Goal: Transaction & Acquisition: Purchase product/service

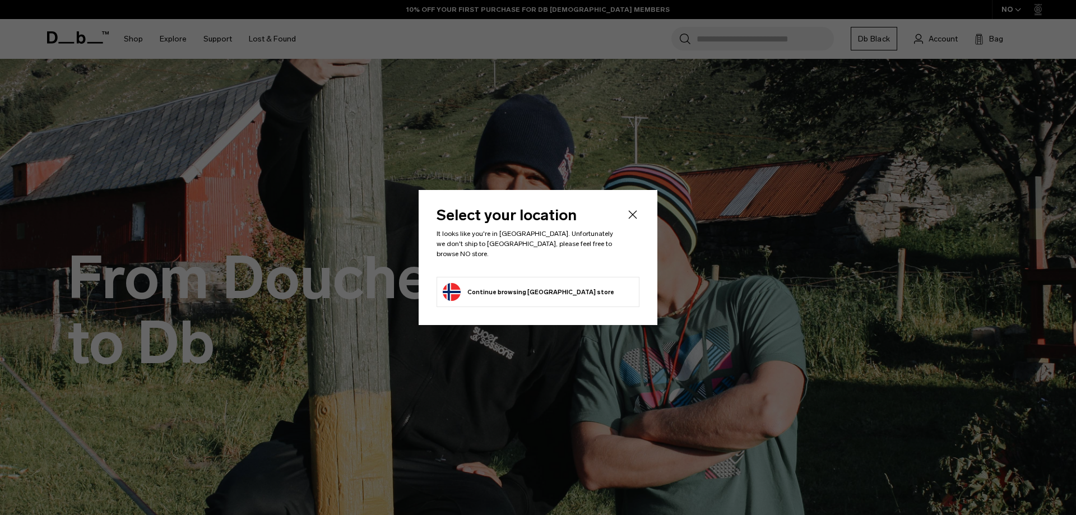
click at [629, 221] on icon "Close" at bounding box center [632, 214] width 13 height 13
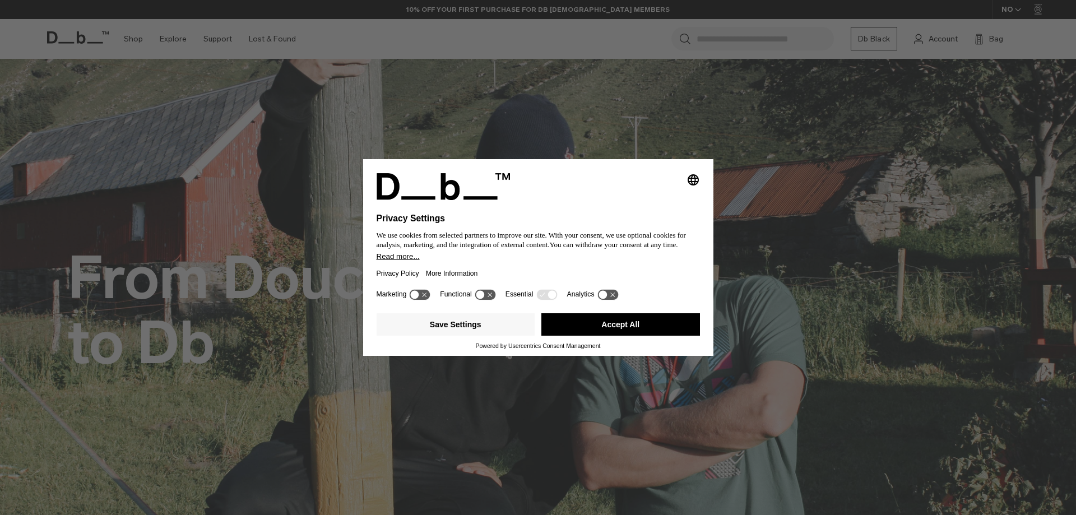
click at [600, 58] on div "Selecting an option will immediately change the language Privacy Settings We us…" at bounding box center [538, 257] width 1076 height 515
click at [890, 88] on div "Selecting an option will immediately change the language Privacy Settings We us…" at bounding box center [538, 257] width 1076 height 515
drag, startPoint x: 616, startPoint y: 323, endPoint x: 637, endPoint y: 319, distance: 22.2
click at [616, 323] on button "Accept All" at bounding box center [620, 324] width 159 height 22
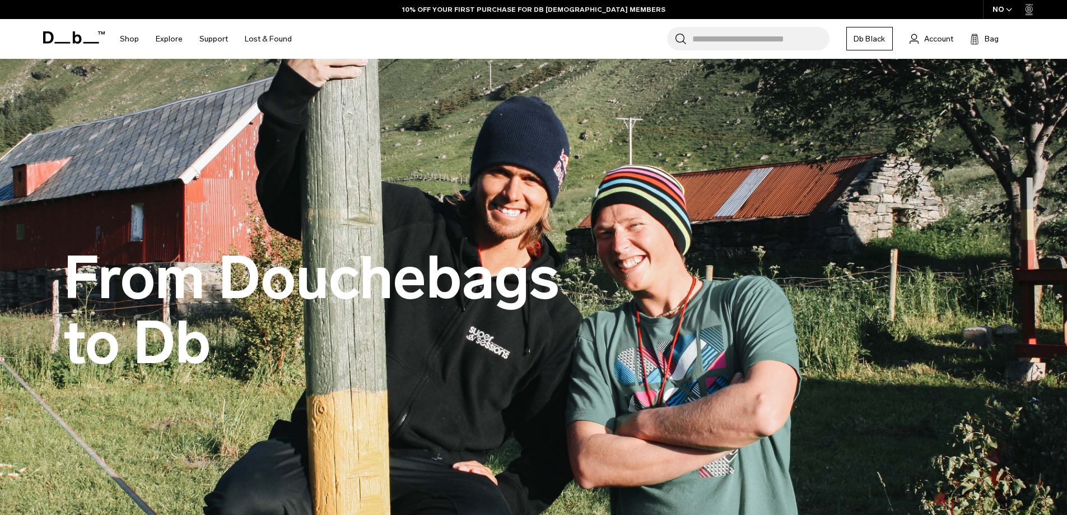
click at [876, 193] on img at bounding box center [533, 311] width 1067 height 504
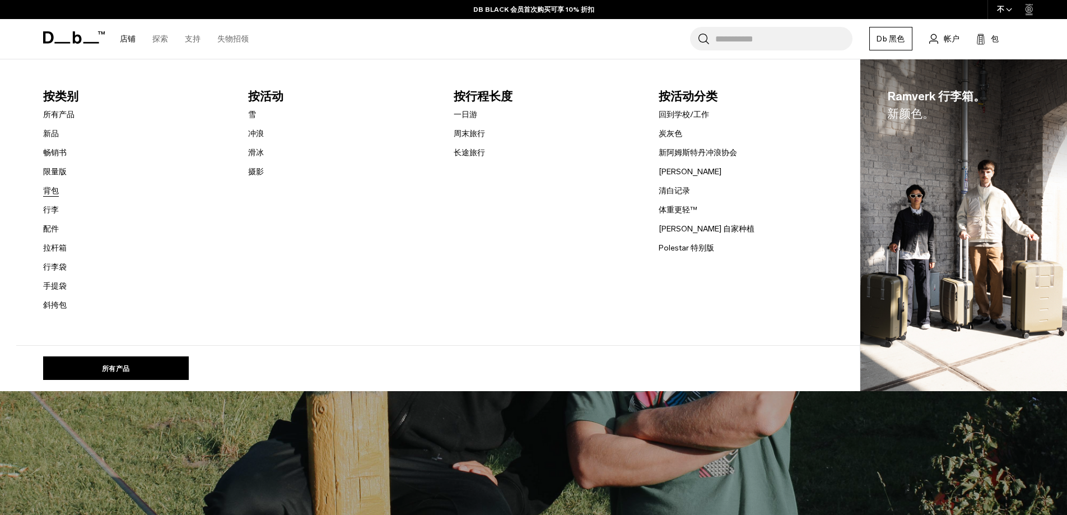
click at [53, 189] on font "背包" at bounding box center [51, 191] width 16 height 10
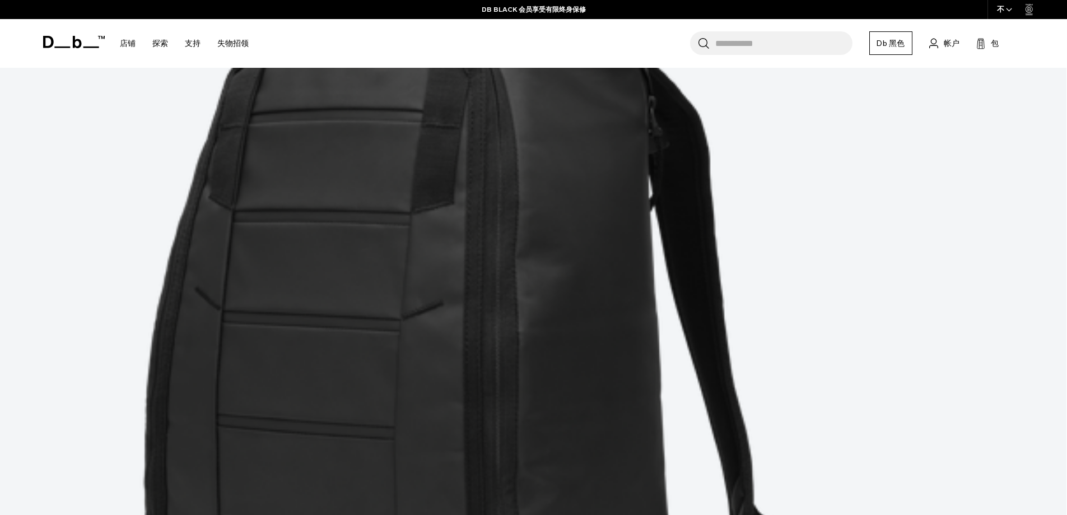
scroll to position [616, 0]
